Goal: Information Seeking & Learning: Learn about a topic

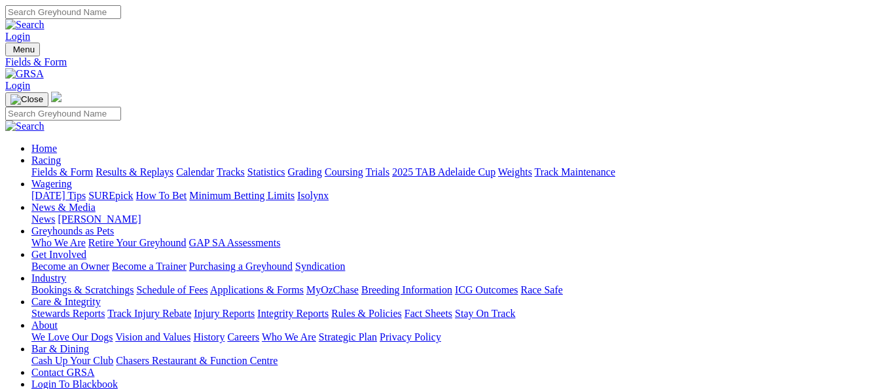
click at [140, 166] on link "Results & Replays" at bounding box center [135, 171] width 78 height 11
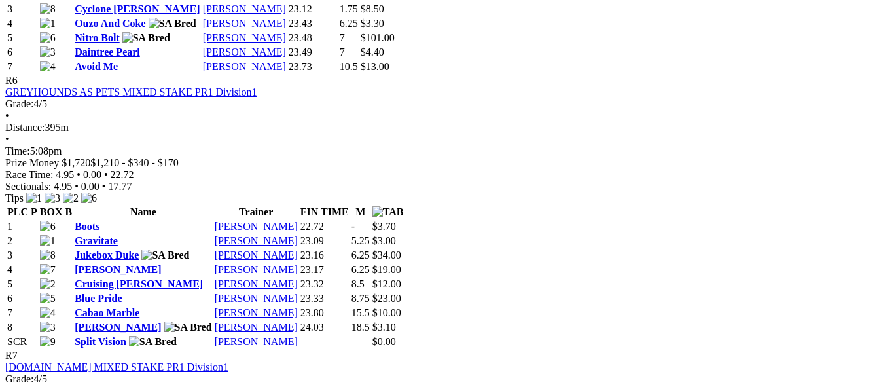
scroll to position [1767, 0]
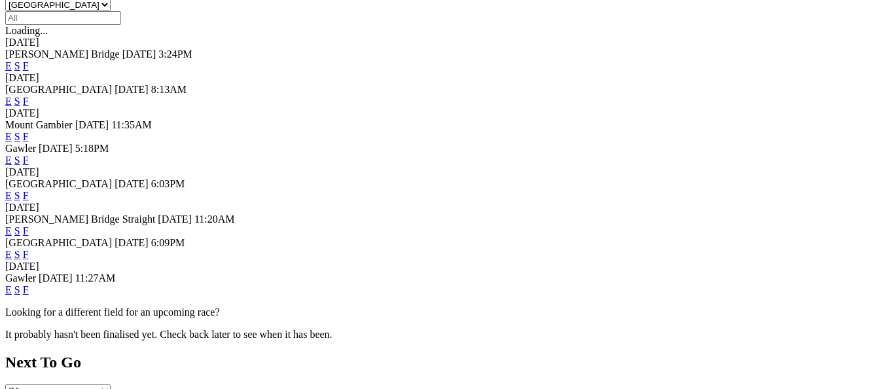
scroll to position [458, 0]
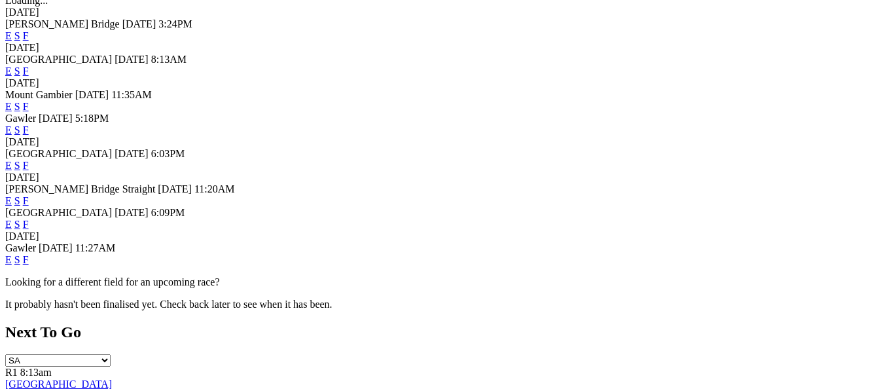
click at [29, 195] on link "F" at bounding box center [26, 200] width 6 height 11
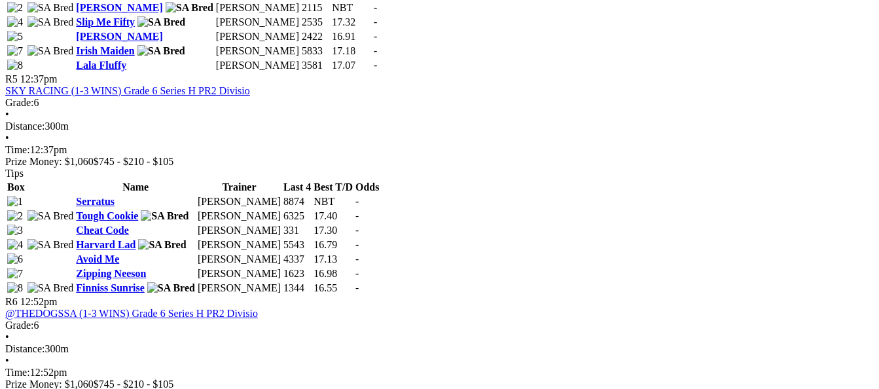
scroll to position [1440, 0]
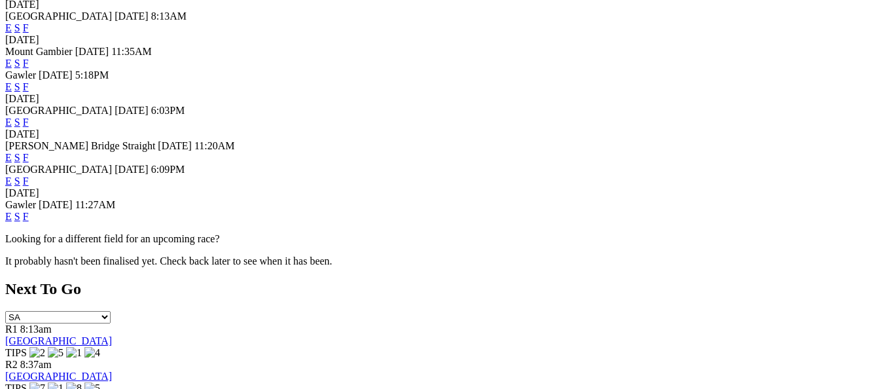
scroll to position [524, 0]
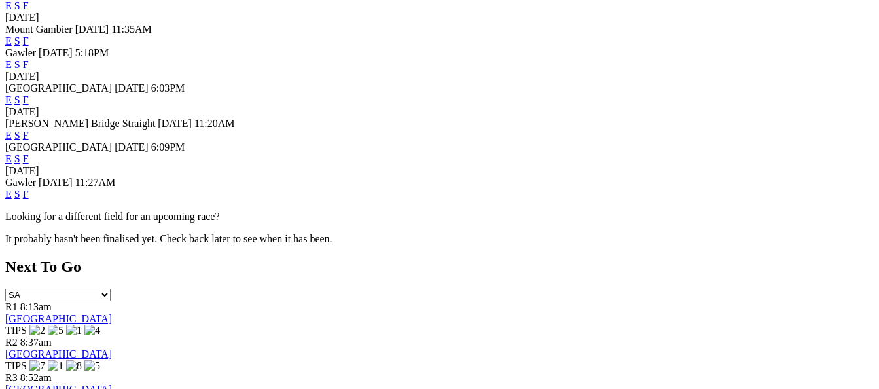
click at [29, 198] on link "F" at bounding box center [26, 193] width 6 height 11
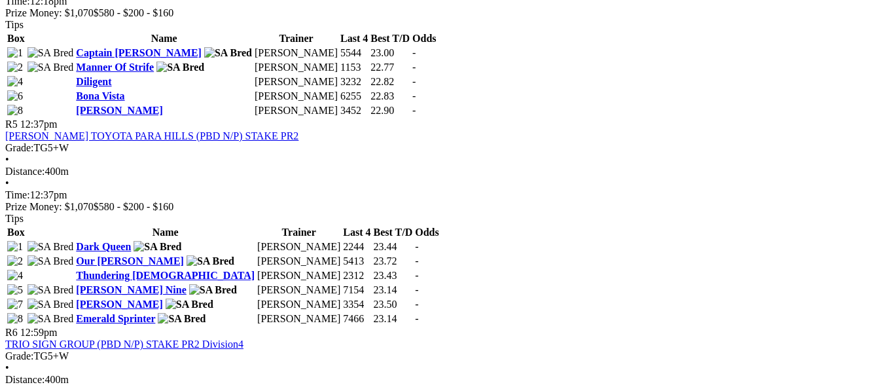
scroll to position [1374, 0]
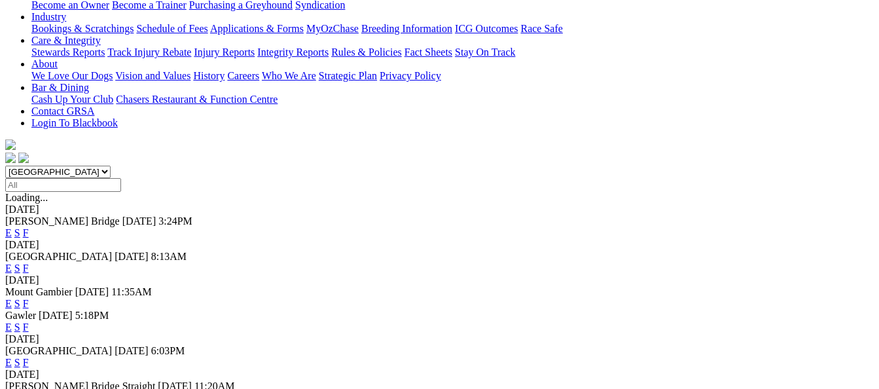
scroll to position [262, 0]
click at [29, 262] on link "F" at bounding box center [26, 267] width 6 height 11
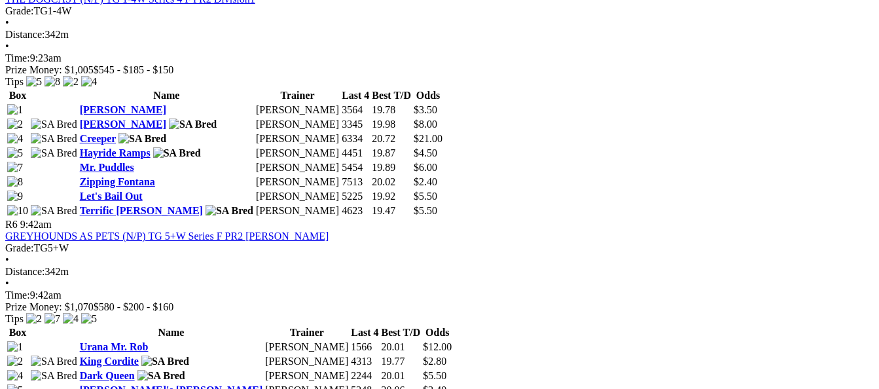
scroll to position [1636, 0]
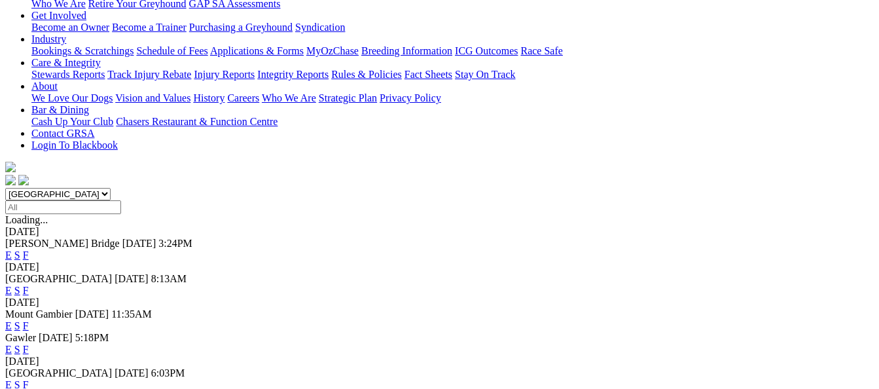
scroll to position [262, 0]
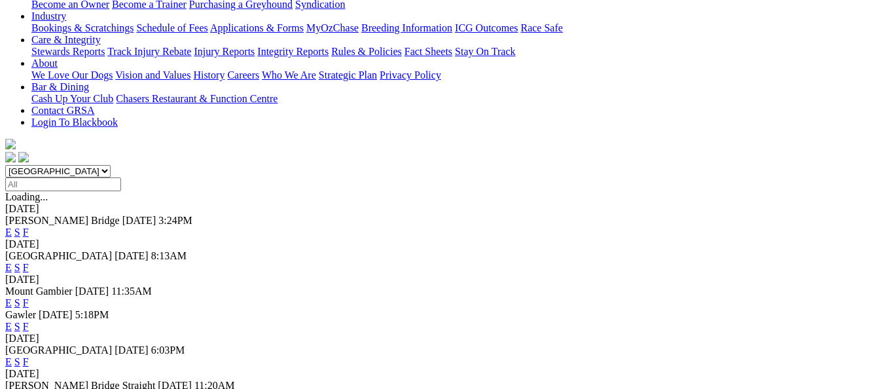
click at [29, 356] on link "F" at bounding box center [26, 361] width 6 height 11
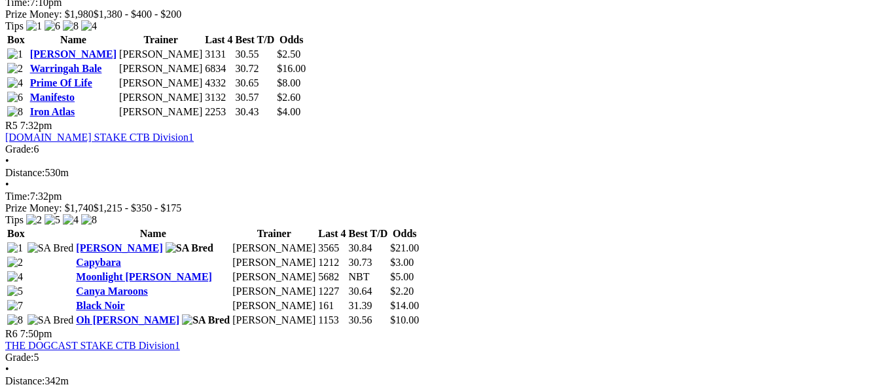
scroll to position [1374, 0]
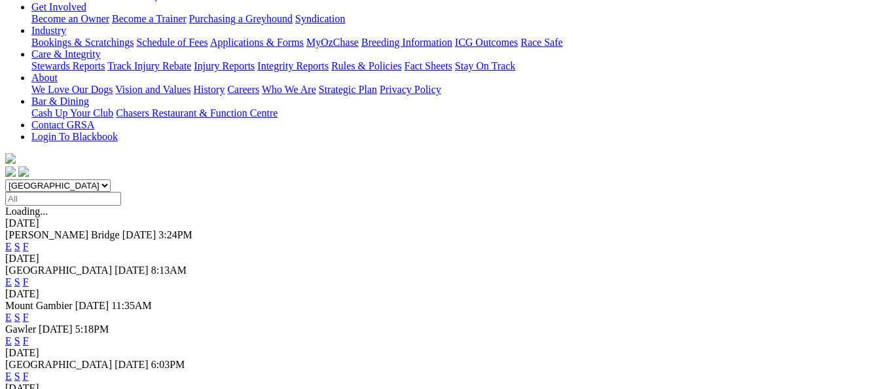
scroll to position [262, 0]
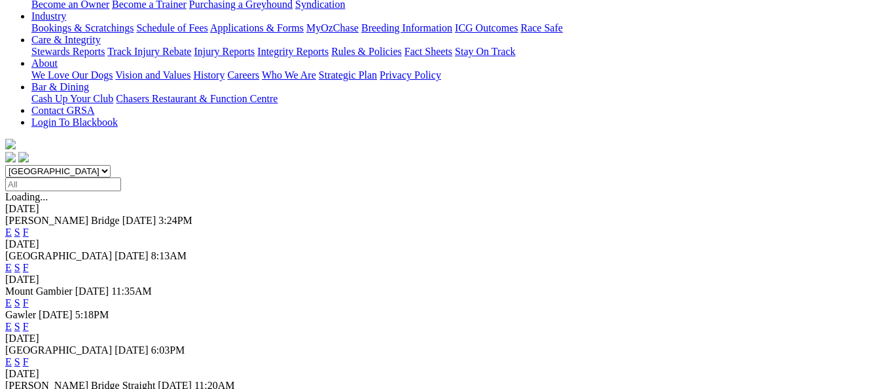
click at [29, 321] on link "F" at bounding box center [26, 326] width 6 height 11
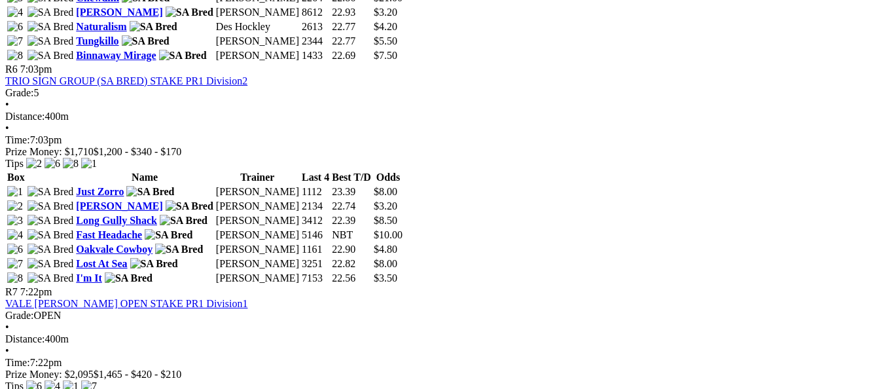
scroll to position [1636, 0]
